Goal: Check status: Check status

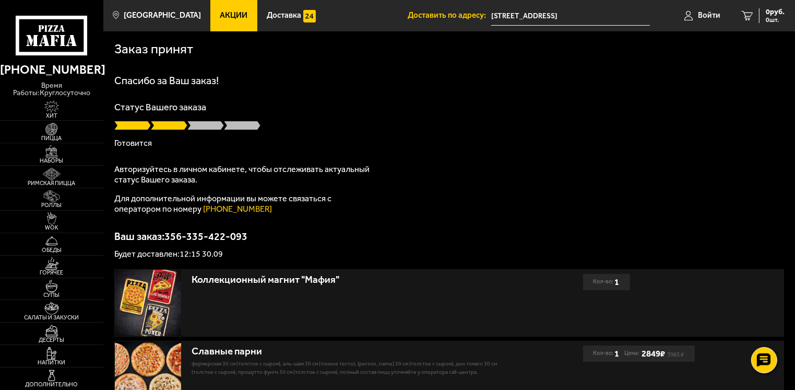
click at [484, 208] on div "Спасибо за Ваш заказ! Статус Вашего заказа [PERSON_NAME] Авторизуйтесь в личном…" at bounding box center [448, 166] width 669 height 183
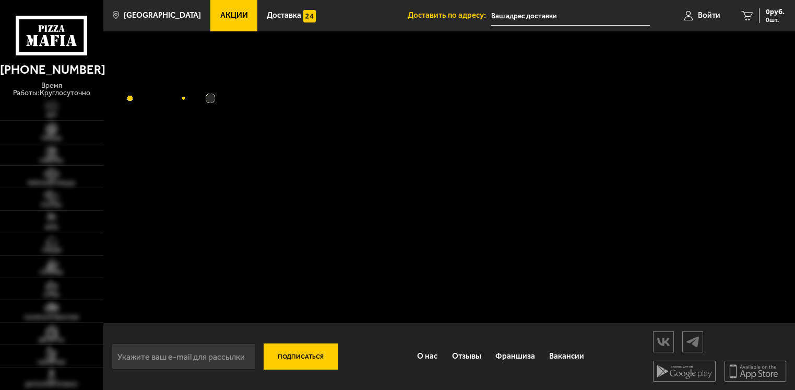
type input "[STREET_ADDRESS]"
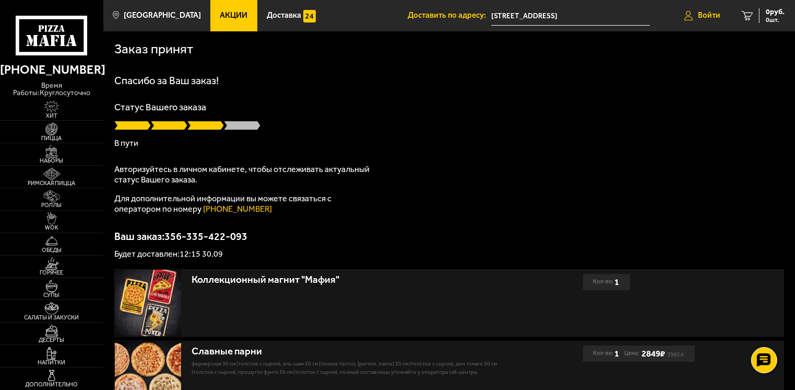
click at [703, 12] on span "Войти" at bounding box center [709, 15] width 22 height 8
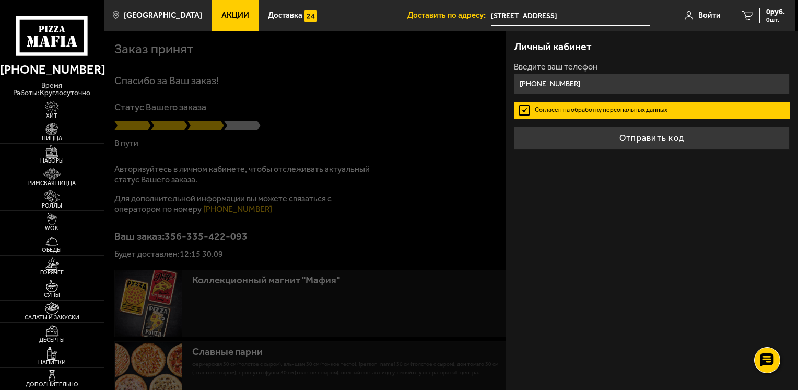
type input "[PHONE_NUMBER]"
click at [514, 126] on button "Отправить код" at bounding box center [652, 137] width 276 height 23
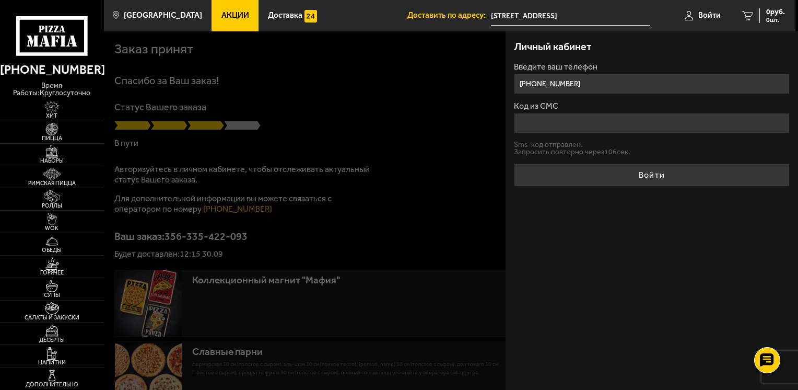
click at [557, 126] on input "Код из СМС" at bounding box center [652, 123] width 276 height 20
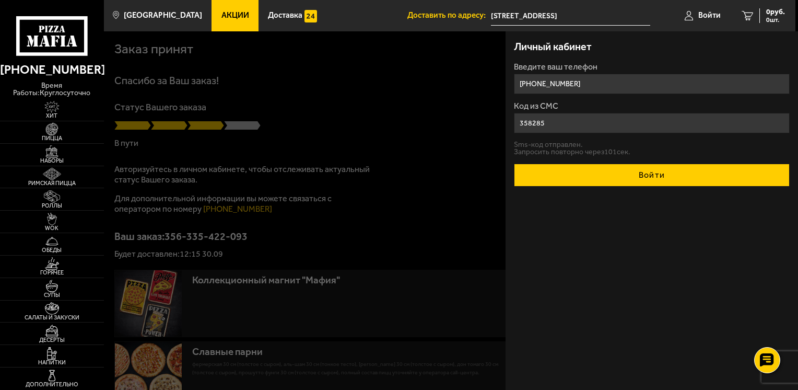
type input "358285"
click at [661, 175] on button "Войти" at bounding box center [652, 174] width 276 height 23
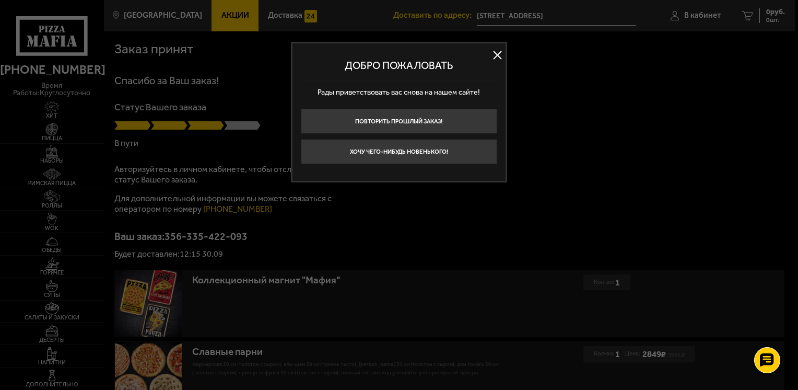
click at [495, 58] on button at bounding box center [498, 56] width 16 height 16
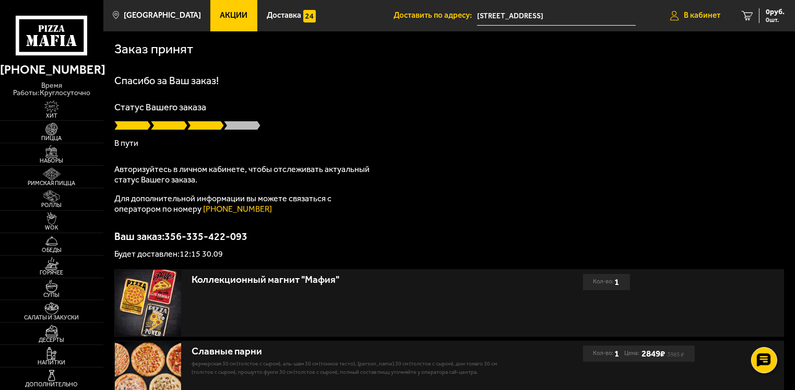
click at [698, 19] on span "В кабинет" at bounding box center [702, 15] width 37 height 8
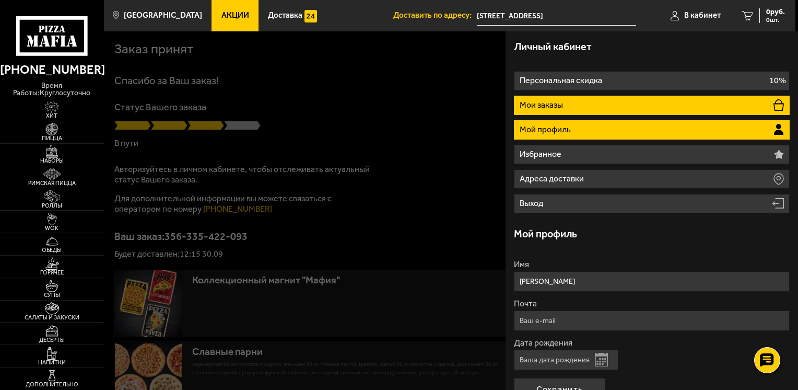
click at [587, 108] on li "Мои заказы" at bounding box center [652, 105] width 276 height 19
